Goal: Transaction & Acquisition: Purchase product/service

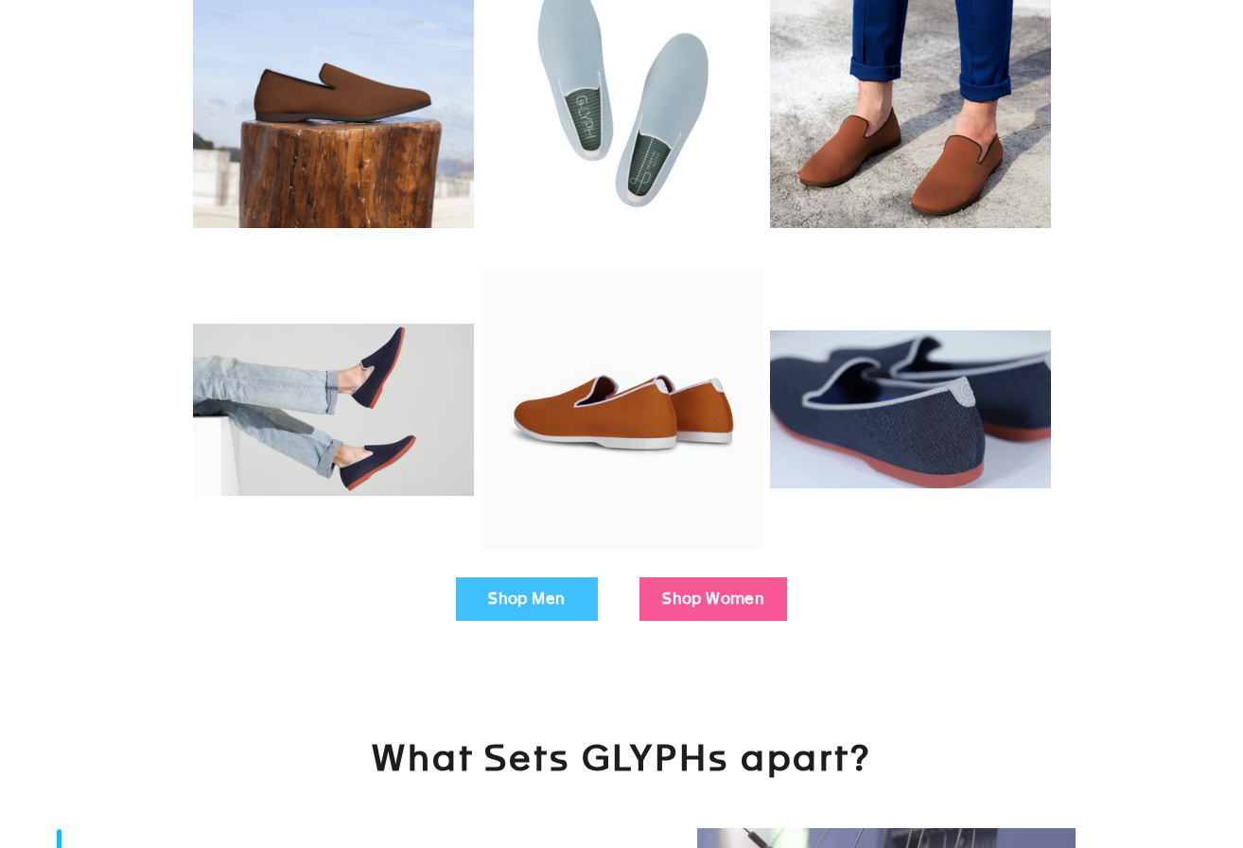
scroll to position [414, 0]
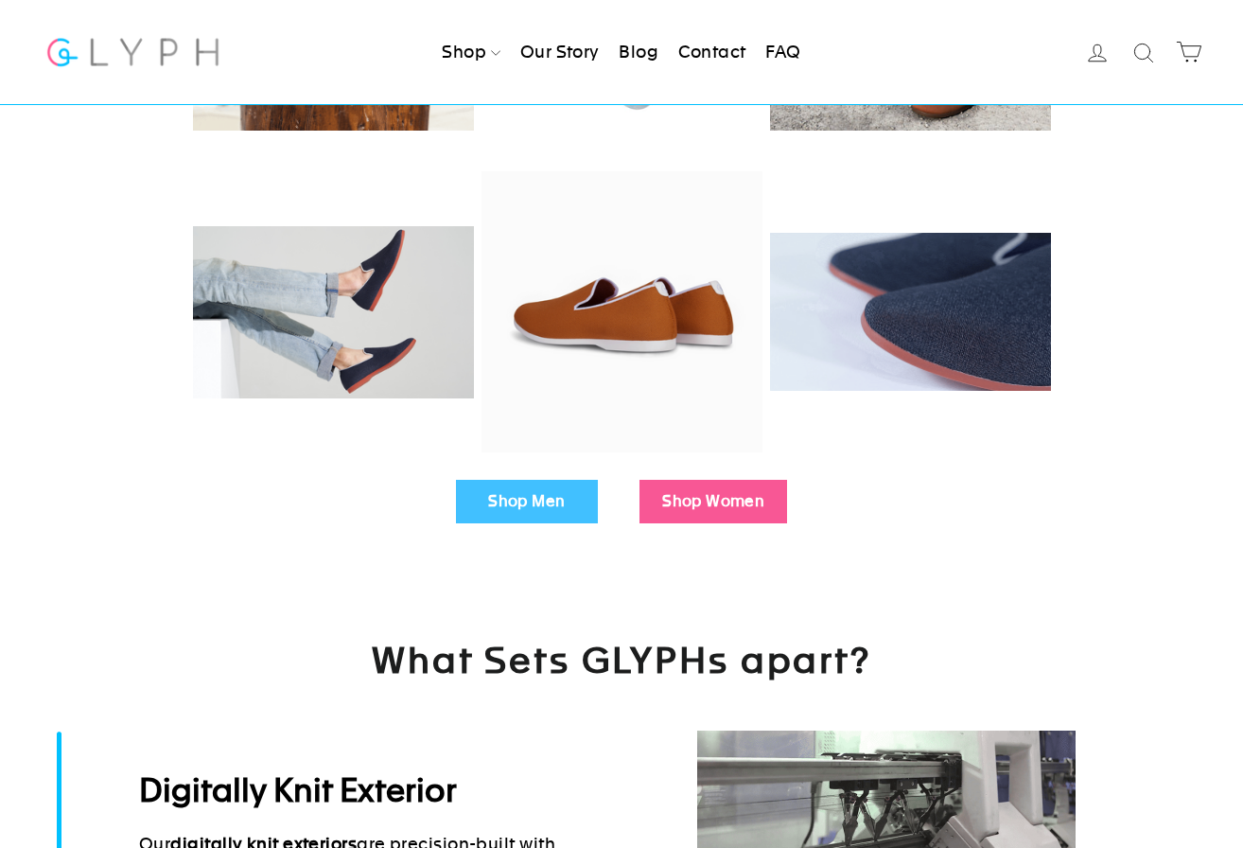
click at [519, 516] on link "Shop Men" at bounding box center [527, 502] width 142 height 44
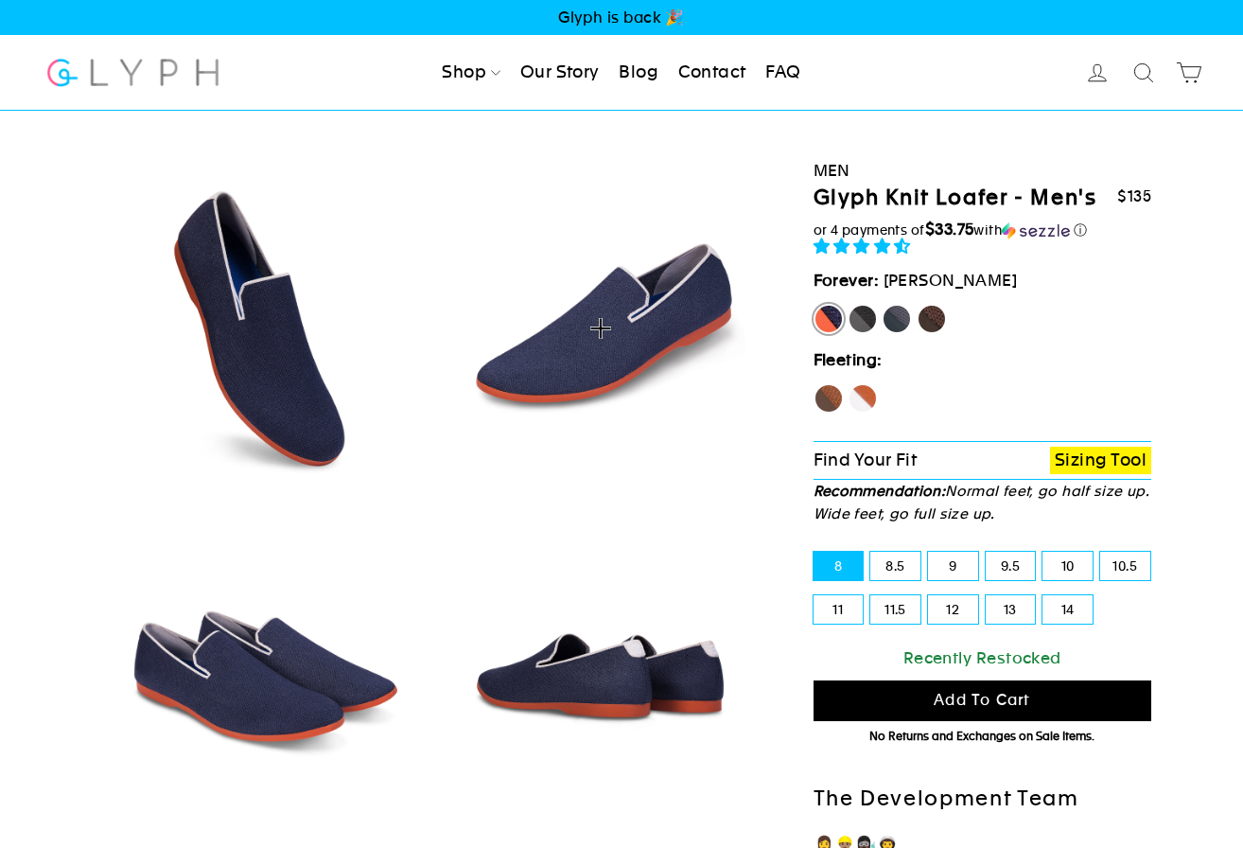
select select "highest-rating"
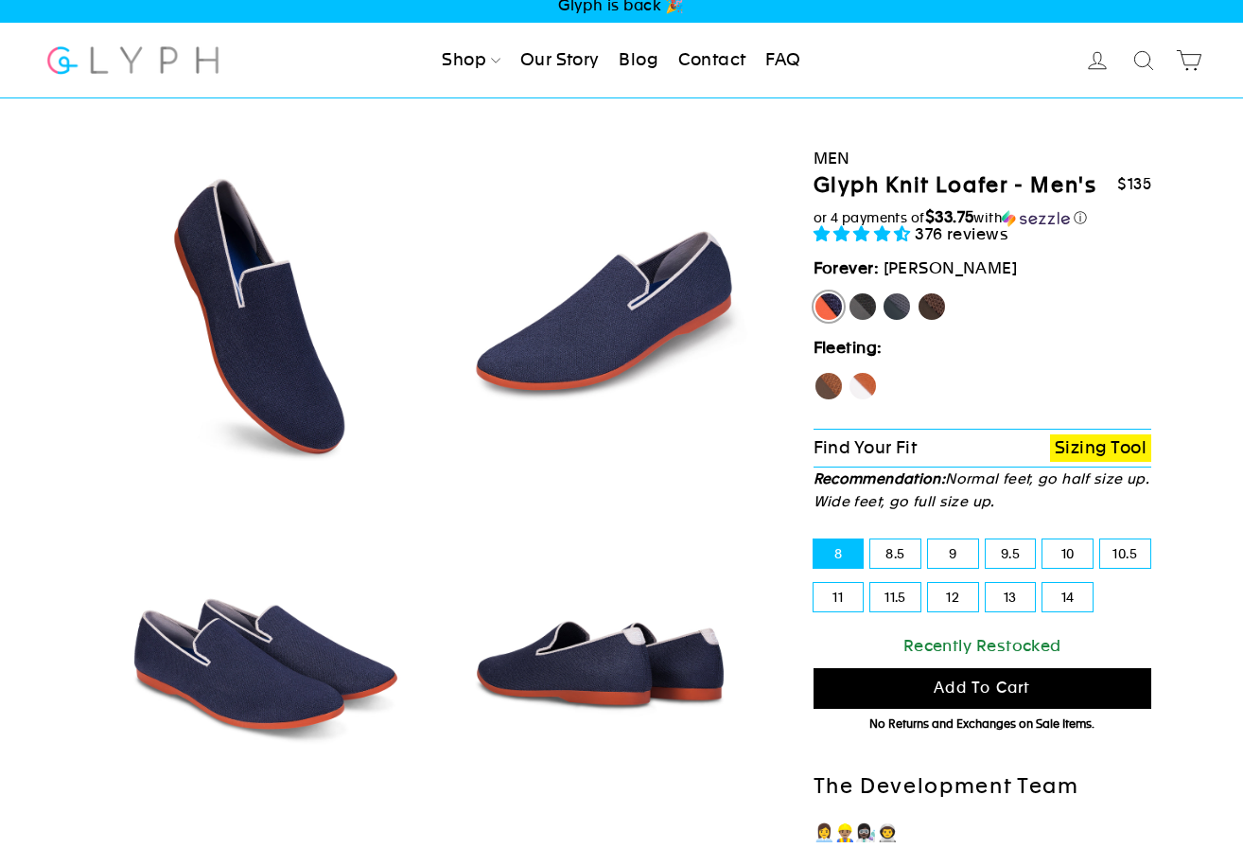
click at [829, 380] on label "Hawk" at bounding box center [828, 386] width 30 height 30
click at [814, 372] on input "Hawk" at bounding box center [813, 371] width 1 height 1
radio input "true"
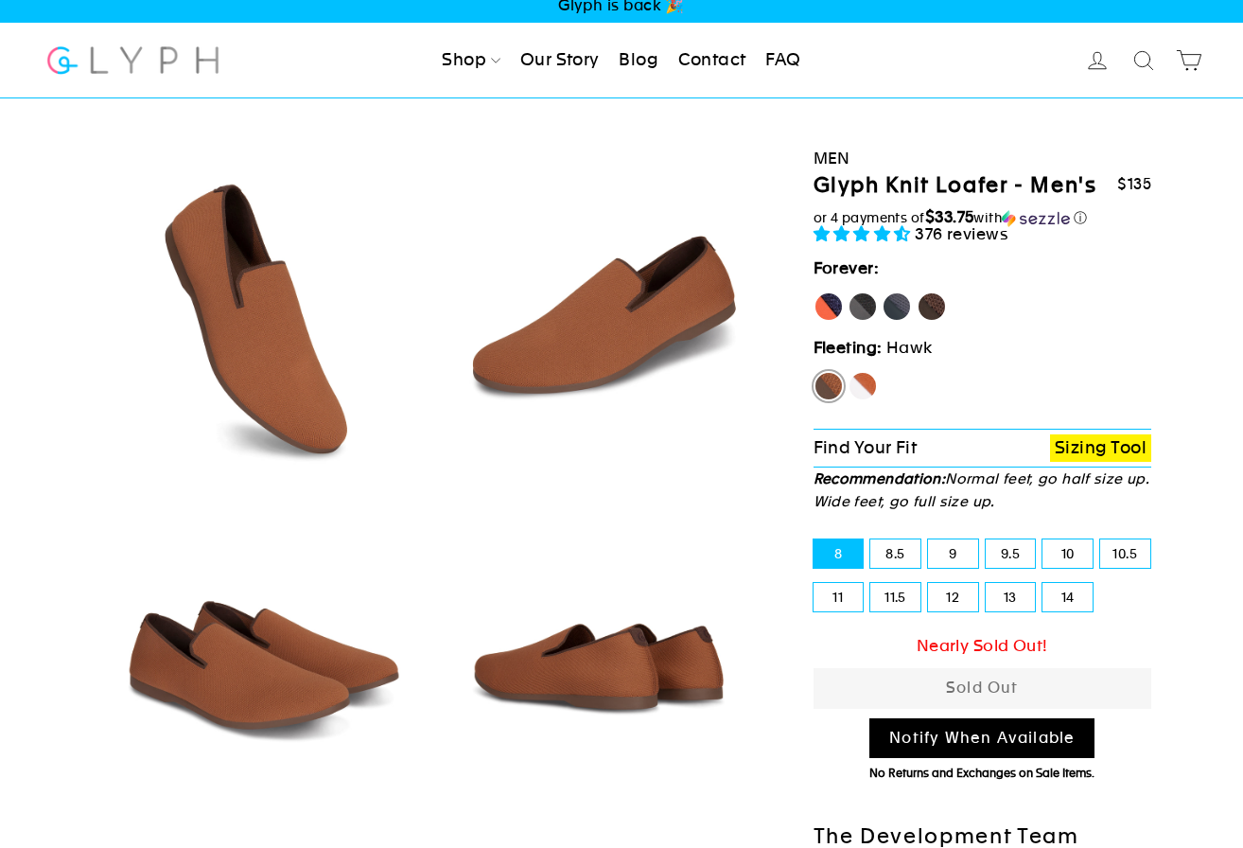
click at [934, 306] on label "Mustang" at bounding box center [932, 306] width 30 height 30
click at [917, 292] on input "Mustang" at bounding box center [917, 291] width 1 height 1
radio input "true"
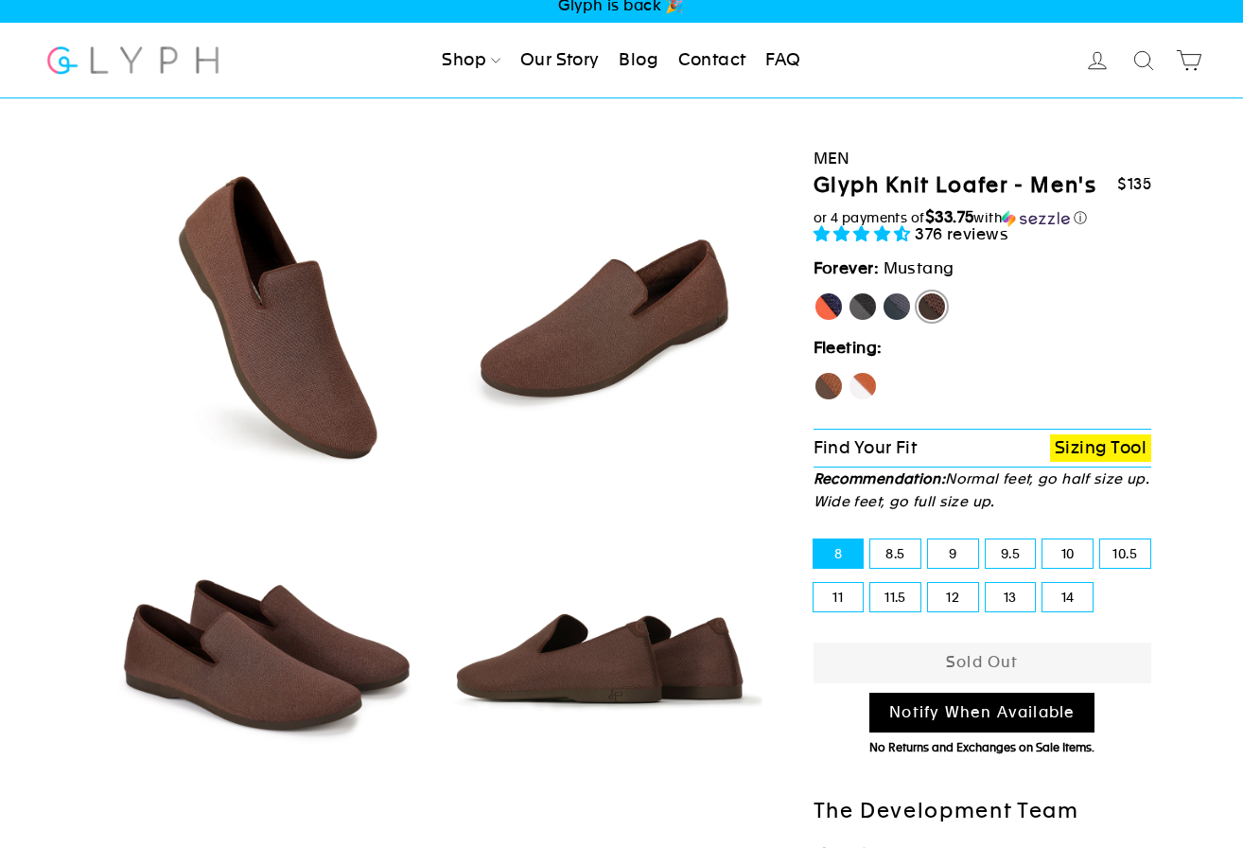
click at [863, 374] on label "Fox" at bounding box center [863, 386] width 30 height 30
click at [848, 372] on input "Fox" at bounding box center [848, 371] width 1 height 1
radio input "true"
